Goal: Transaction & Acquisition: Book appointment/travel/reservation

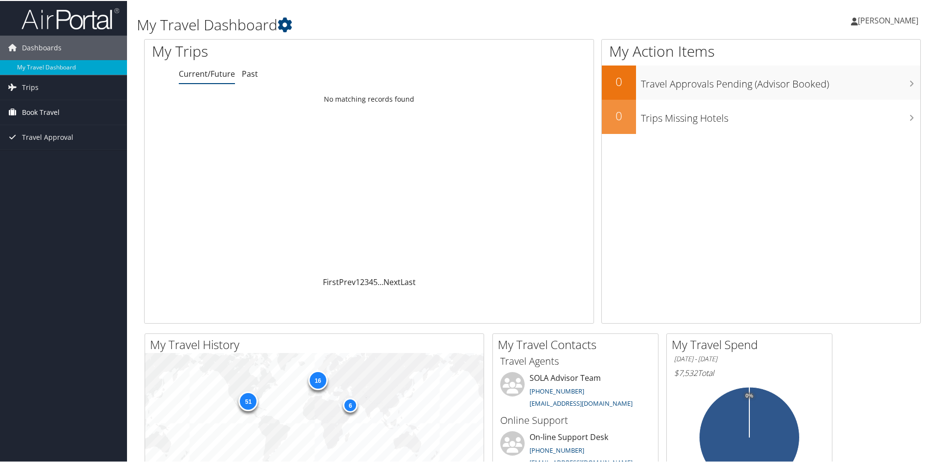
click at [52, 107] on span "Book Travel" at bounding box center [41, 111] width 38 height 24
click at [57, 142] on link "Book/Manage Online Trips" at bounding box center [63, 145] width 127 height 15
